Goal: Task Accomplishment & Management: Complete application form

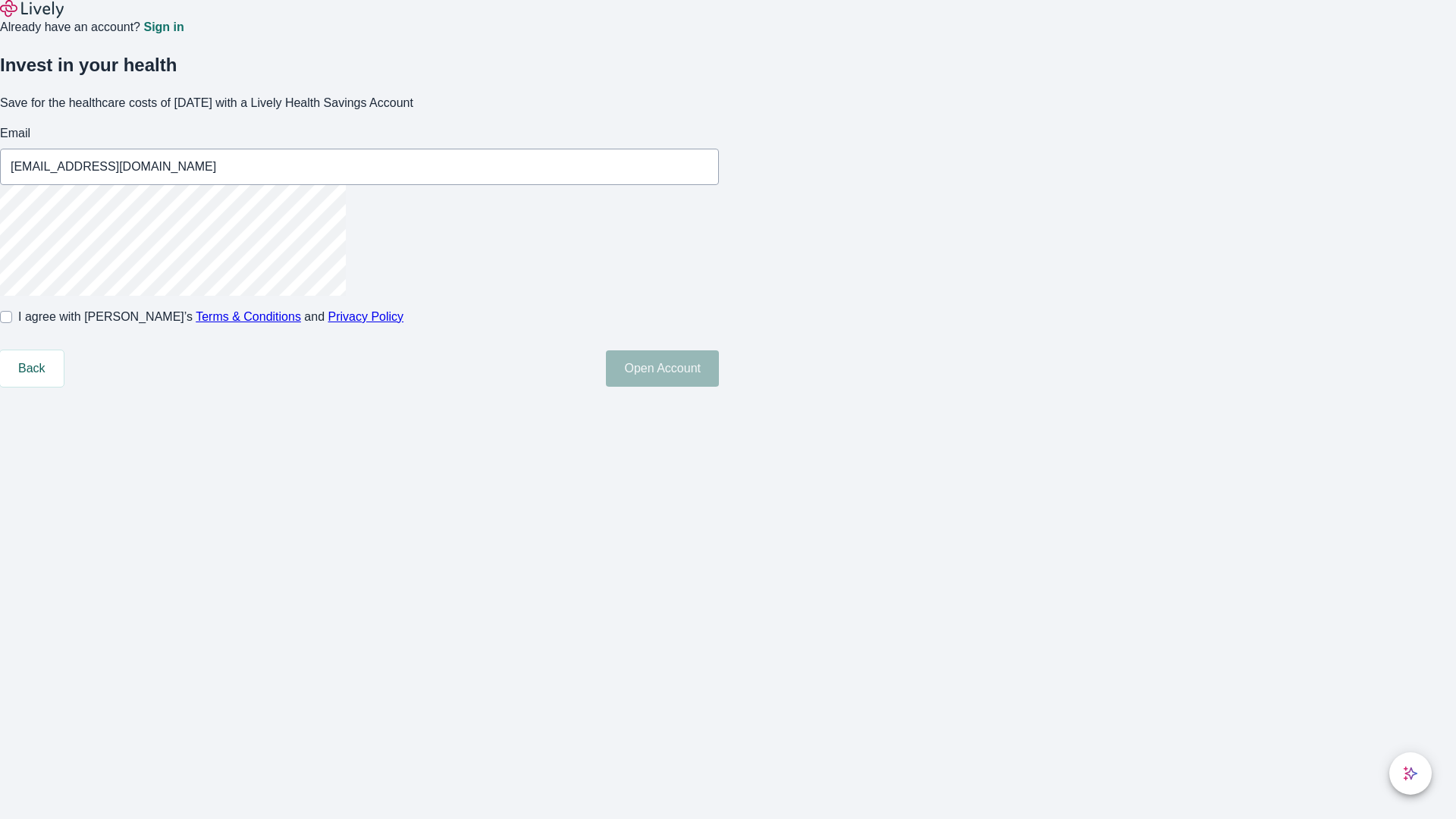
click at [12, 323] on input "I agree with Lively’s Terms & Conditions and Privacy Policy" at bounding box center [6, 316] width 12 height 12
checkbox input "true"
click at [719, 387] on button "Open Account" at bounding box center [663, 368] width 113 height 37
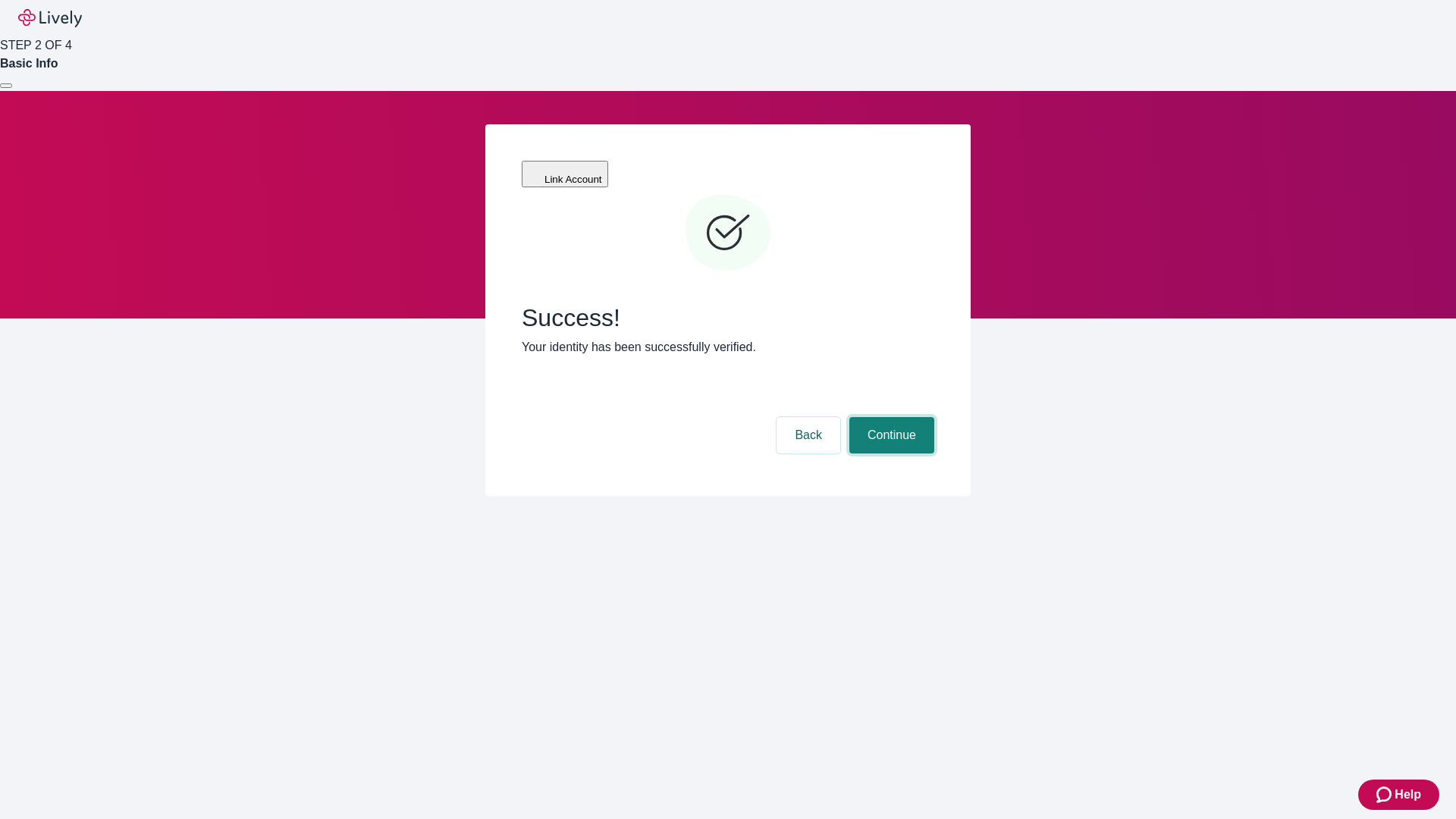
click at [890, 417] on button "Continue" at bounding box center [891, 435] width 85 height 37
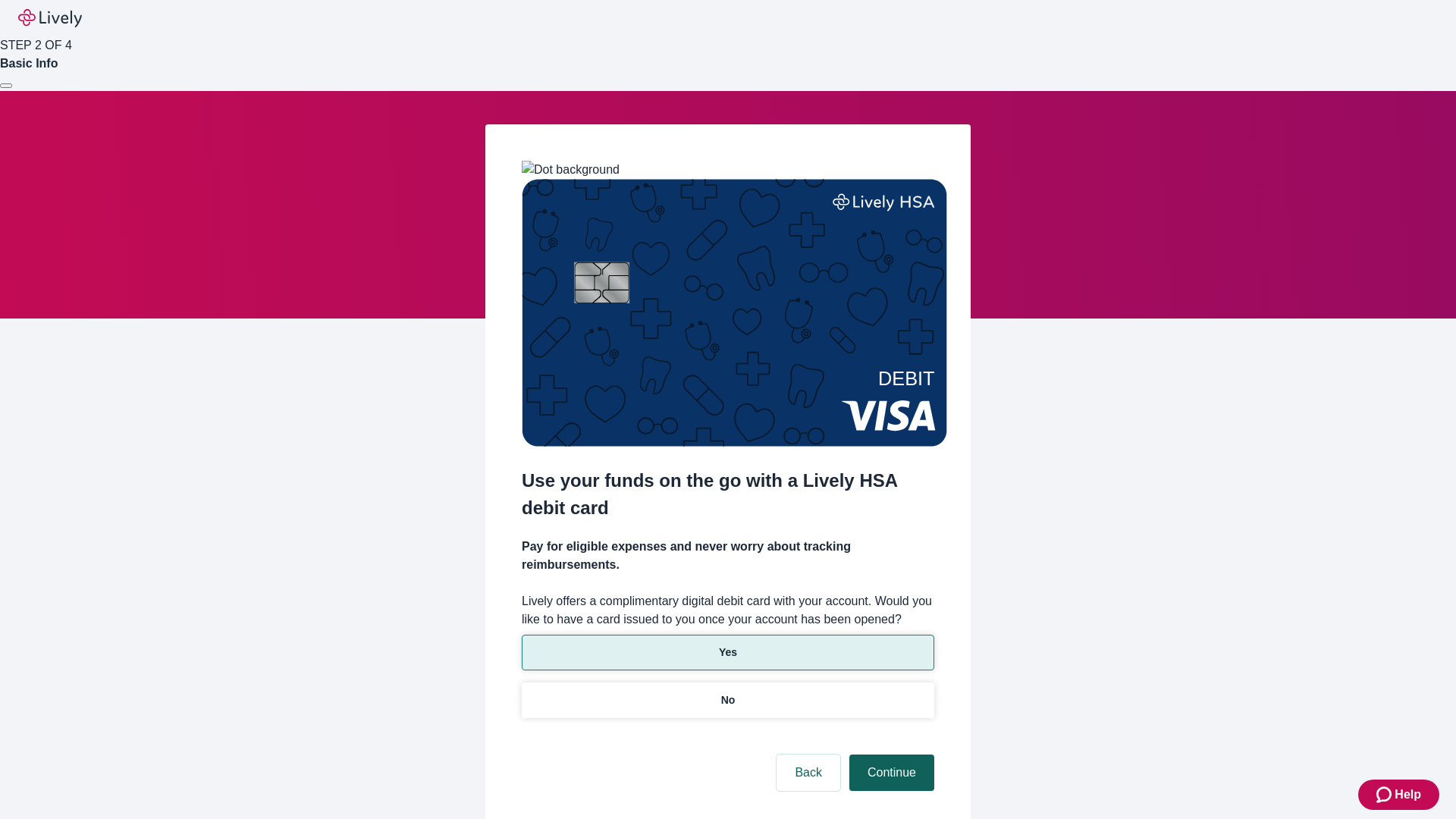
click at [728, 645] on p "Yes" at bounding box center [728, 653] width 18 height 16
click at [890, 754] on button "Continue" at bounding box center [891, 772] width 85 height 37
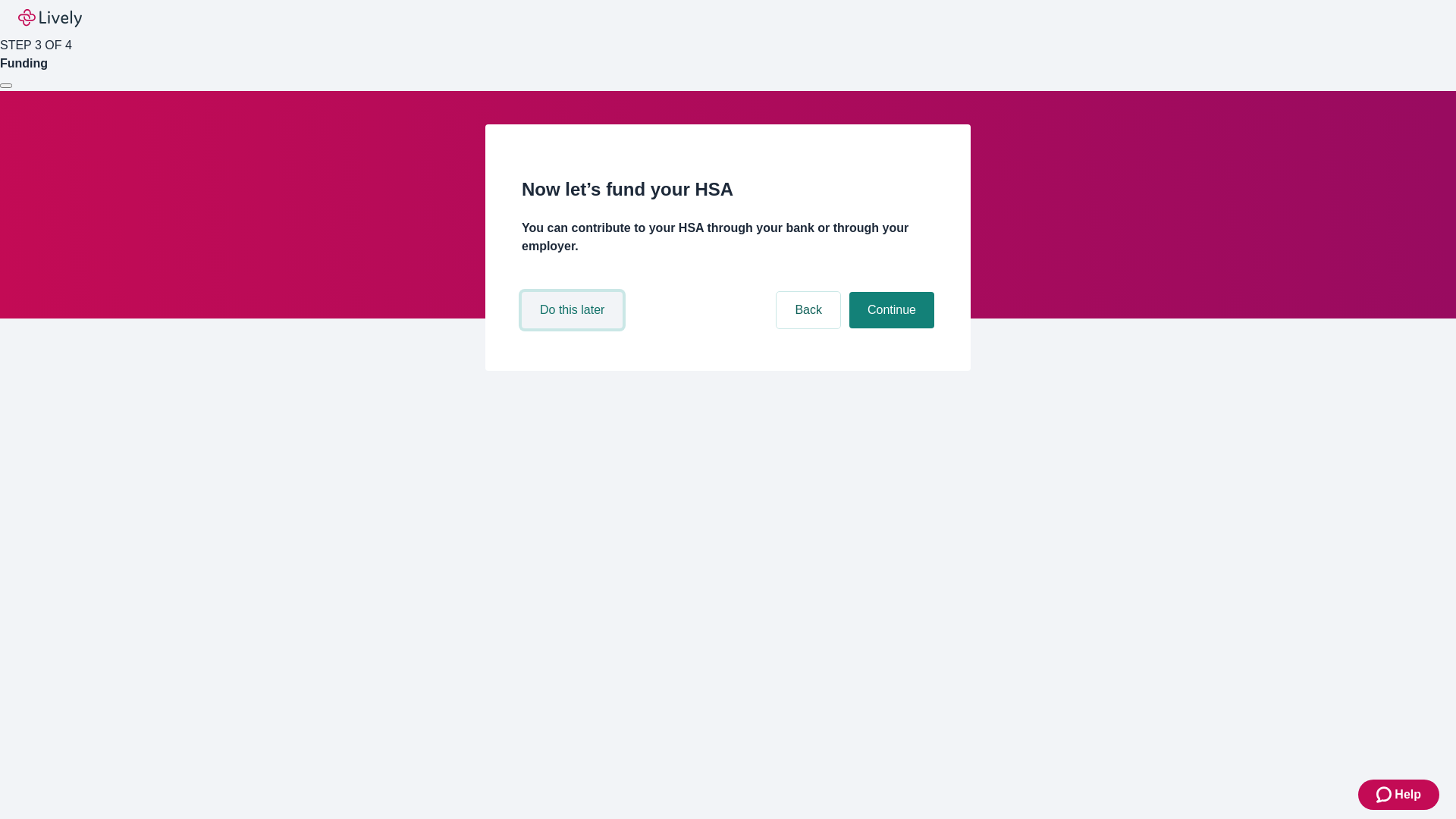
click at [574, 328] on button "Do this later" at bounding box center [571, 309] width 101 height 37
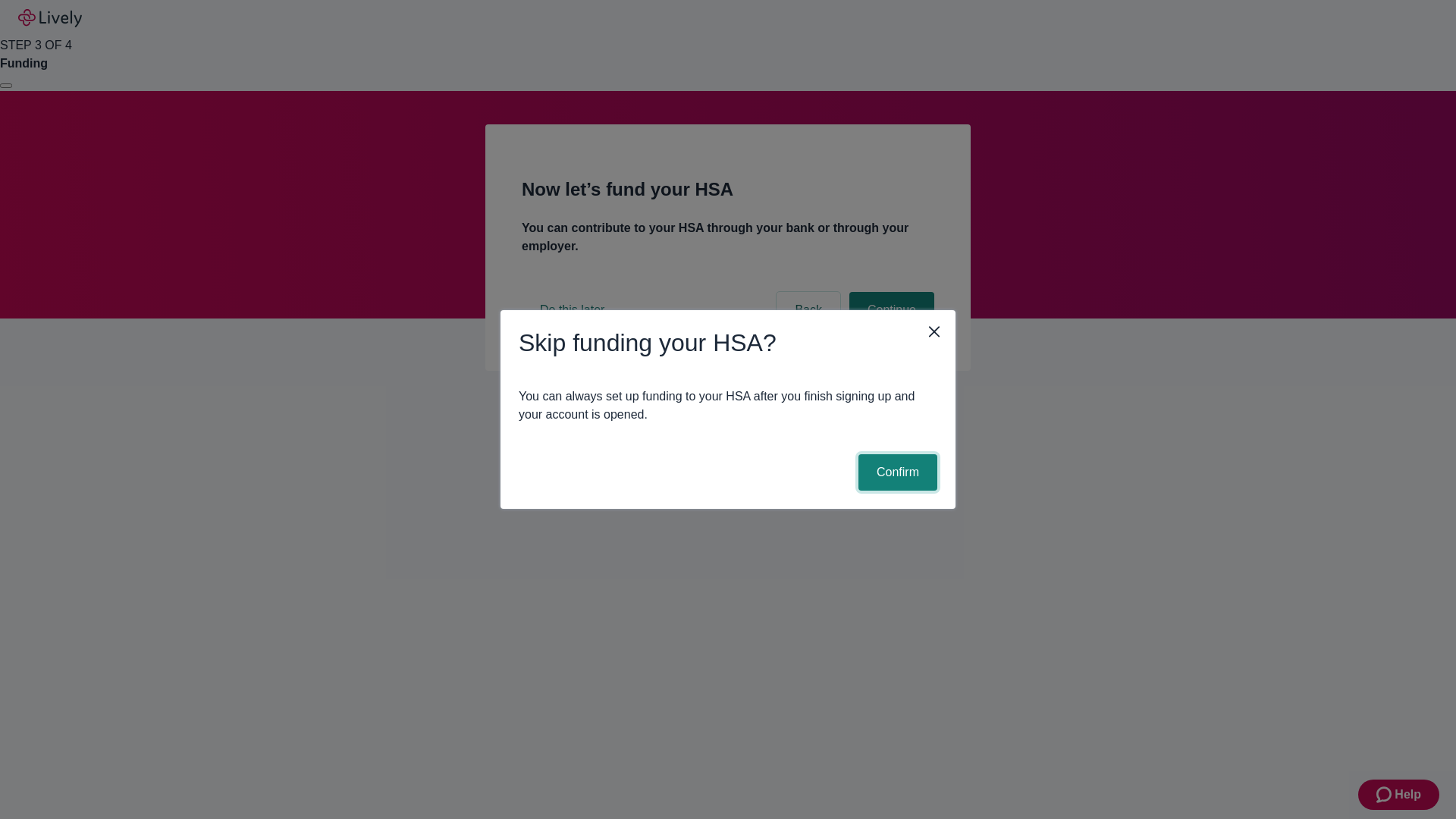
click at [896, 473] on button "Confirm" at bounding box center [898, 472] width 79 height 37
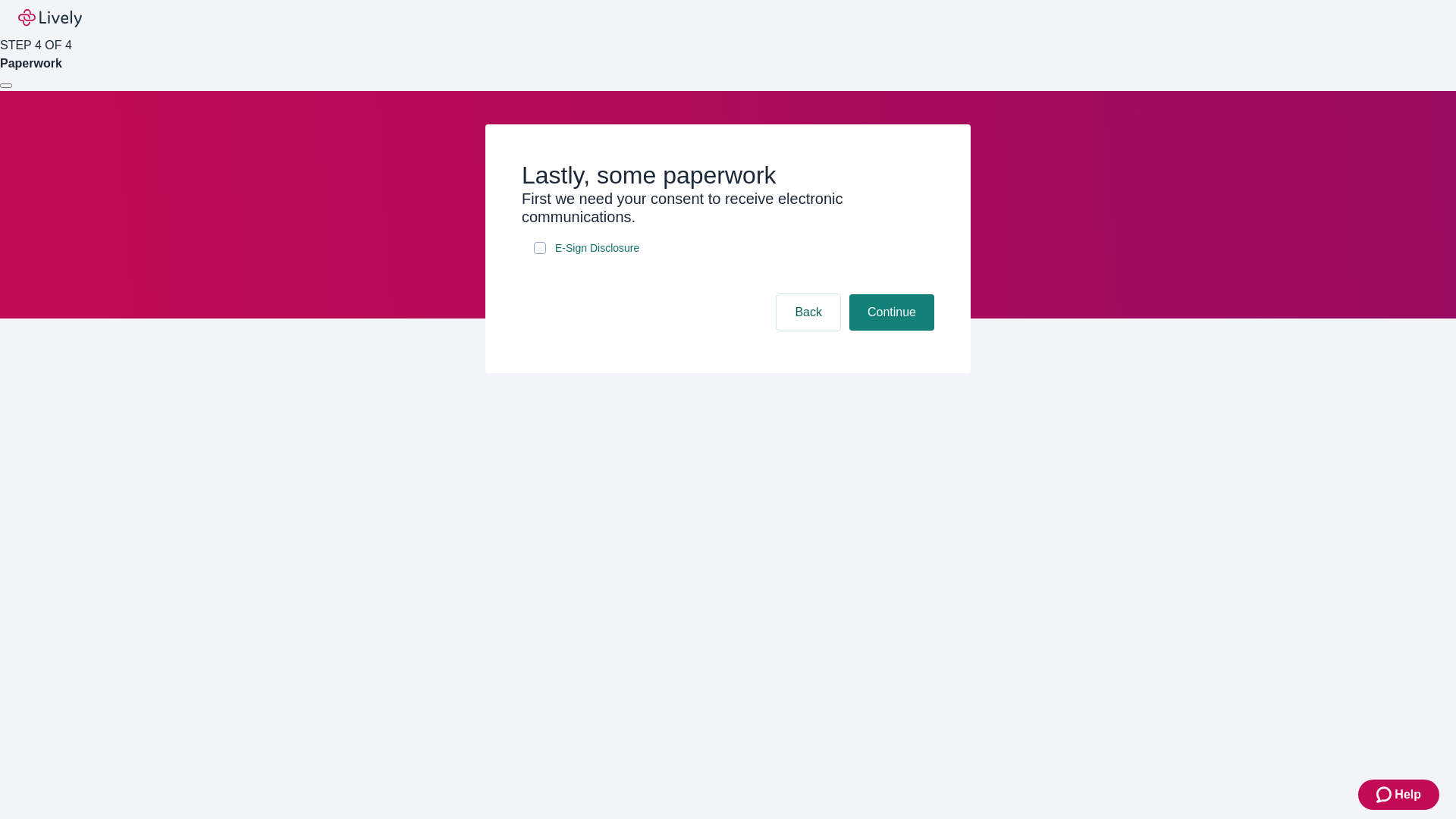
click at [540, 254] on input "E-Sign Disclosure" at bounding box center [539, 248] width 12 height 12
checkbox input "true"
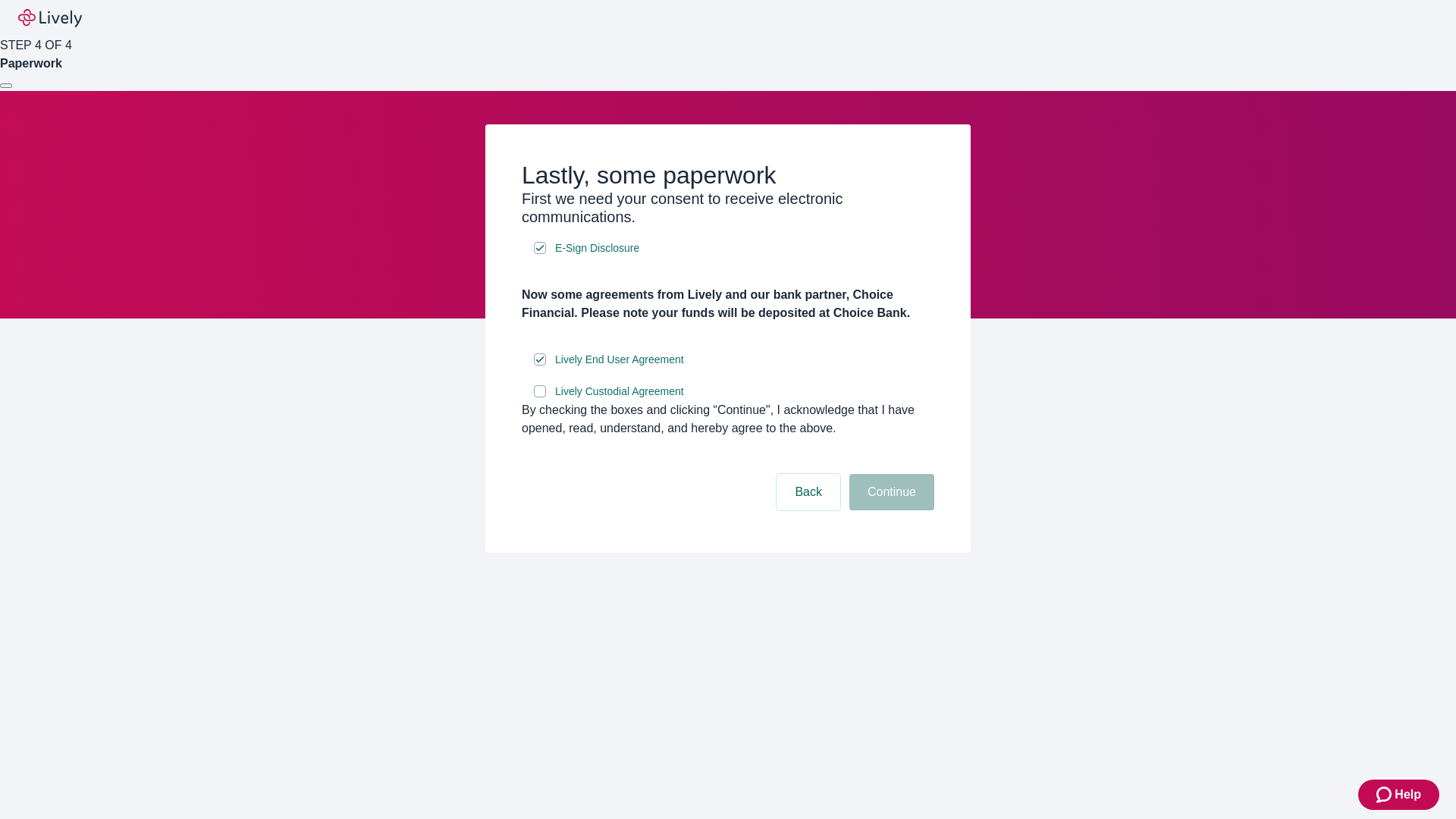
click at [540, 397] on input "Lively Custodial Agreement" at bounding box center [539, 391] width 12 height 12
checkbox input "true"
click at [890, 511] on button "Continue" at bounding box center [891, 492] width 85 height 37
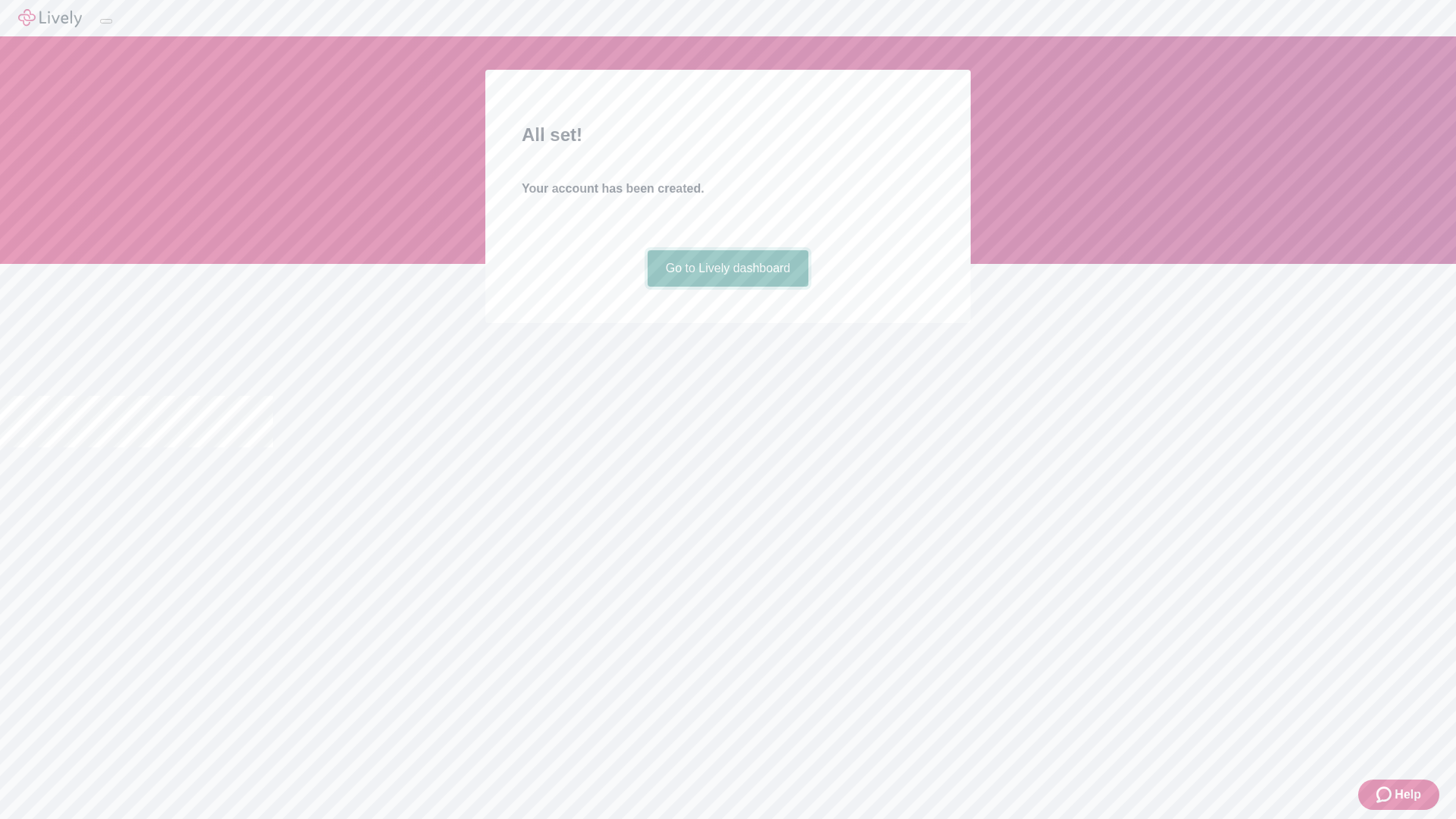
click at [728, 287] on link "Go to Lively dashboard" at bounding box center [728, 268] width 161 height 37
